Goal: Task Accomplishment & Management: Manage account settings

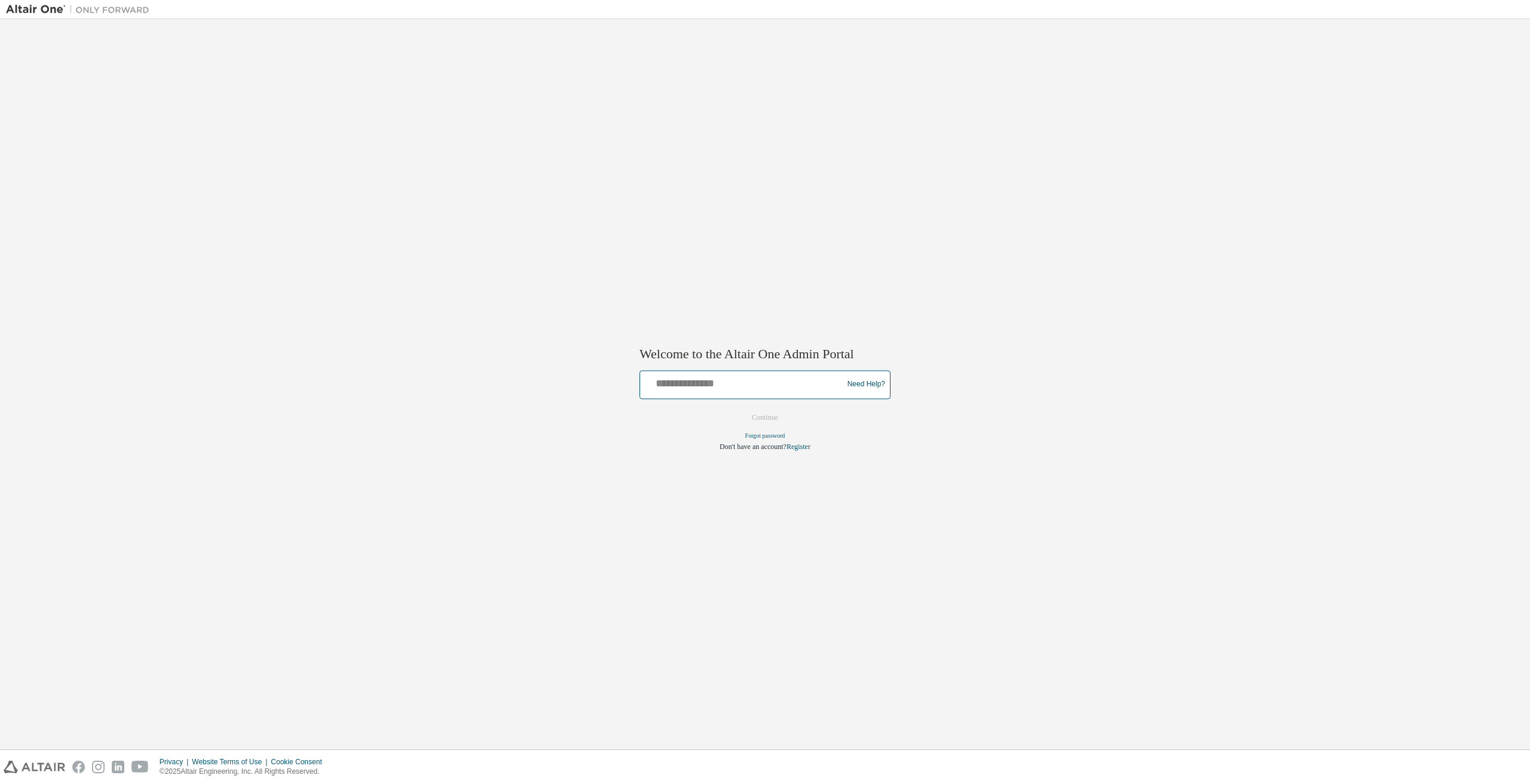
click at [765, 390] on div at bounding box center [743, 384] width 197 height 23
click at [758, 385] on input "text" at bounding box center [743, 382] width 197 height 18
type input "**********"
click at [757, 413] on button "Continue" at bounding box center [765, 417] width 52 height 18
